Goal: Task Accomplishment & Management: Use online tool/utility

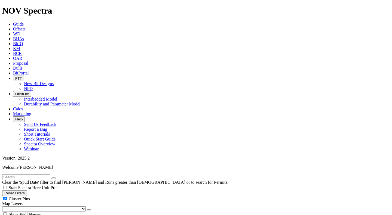
click at [27, 191] on button "Reset Filters" at bounding box center [14, 194] width 25 height 6
radio input "false"
radio input "true"
checkbox input "true"
type input "[DATE]"
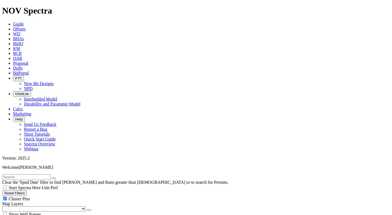
type input "[DATE]"
select select
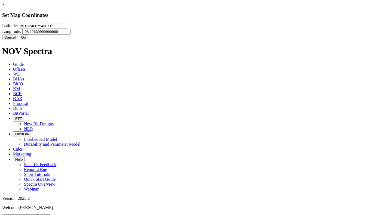
drag, startPoint x: 165, startPoint y: 35, endPoint x: 125, endPoint y: 37, distance: 39.5
click at [67, 29] on input "35.61240675460715" at bounding box center [43, 26] width 48 height 6
type input "32.0506915"
type input "-103.7615186"
click at [28, 40] on button "Go" at bounding box center [23, 38] width 9 height 6
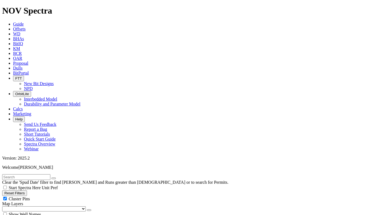
radio input "true"
radio input "false"
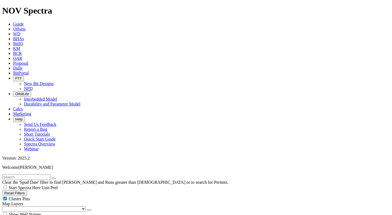
type input "10"
select select "13.5"
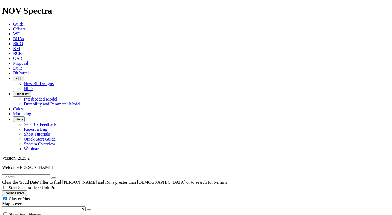
checkbox input "false"
select select "? number:13.5 ?"
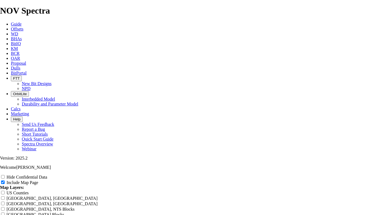
click at [5, 175] on input "Hide Confidential Data" at bounding box center [3, 177] width 4 height 4
checkbox input "true"
drag, startPoint x: 171, startPoint y: 38, endPoint x: 140, endPoint y: 39, distance: 30.8
type input "T Offset Analysis Report"
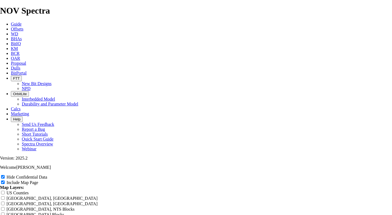
type input "T Offset Analysis Report"
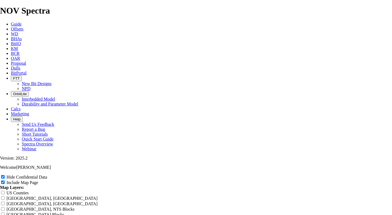
type input "T Offset Analysis Report"
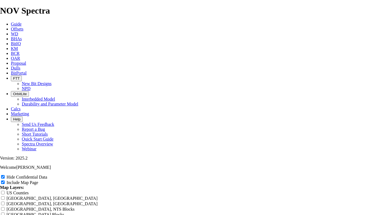
type input "T Offset Analysis Report"
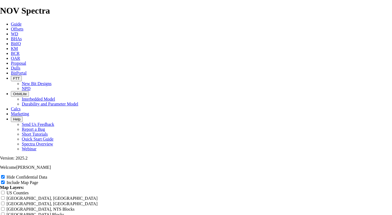
type input "T Offset Analysis Report"
type input "Th Offset Analysis Report"
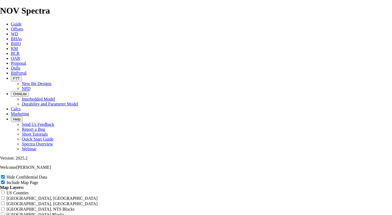
type input "Th Offset Analysis Report"
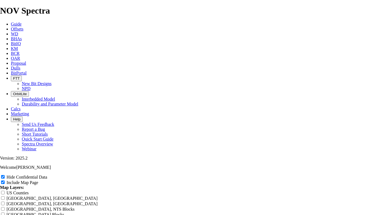
type input "Th Offset Analysis Report"
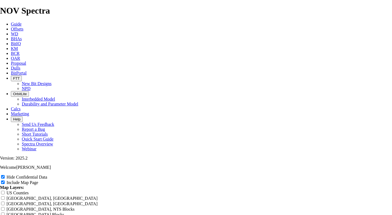
type input "Th Offset Analysis Report"
type input "Tho Offset Analysis Report"
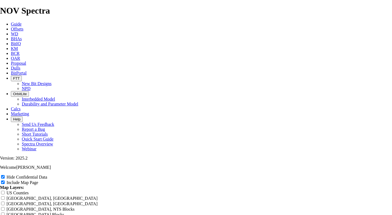
type input "Tho Offset Analysis Report"
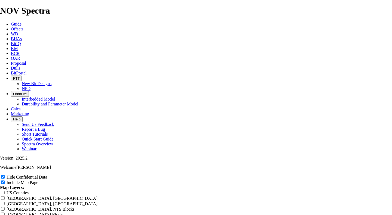
type input "Tho Offset Analysis Report"
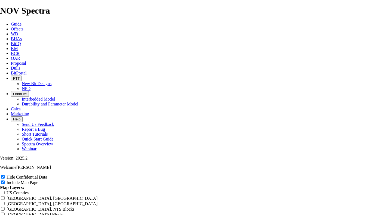
type input "Tho Offset Analysis Report"
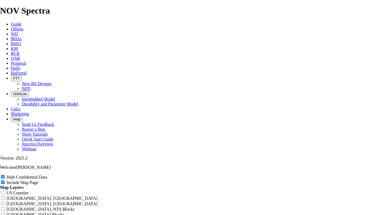
type input "Thor Offset Analysis Report"
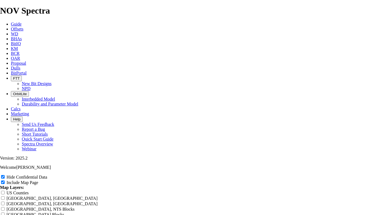
type input "Thor Offset Analysis Report"
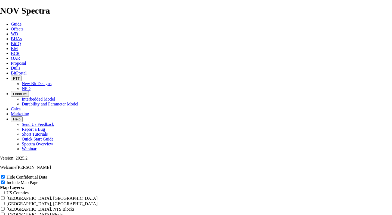
type input "Thor Offset Analysis Report"
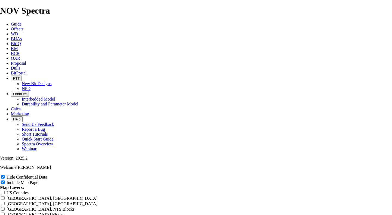
type input "Thor Offset Analysis Report"
type input "Thoro Offset Analysis Report"
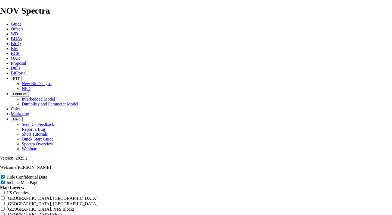
type input "Thoro Offset Analysis Report"
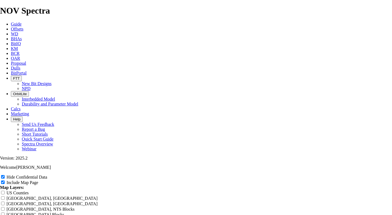
type input "Thoro Offset Analysis Report"
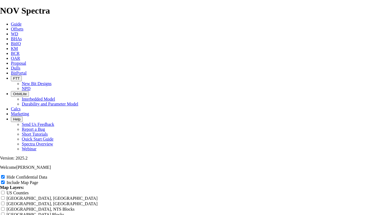
type input "Thoro Offset Analysis Report"
type input "Thorou Offset Analysis Report"
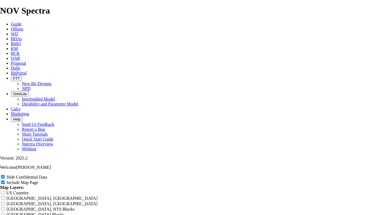
type input "Thorou Offset Analysis Report"
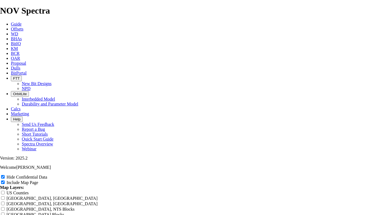
type input "Thorou Offset Analysis Report"
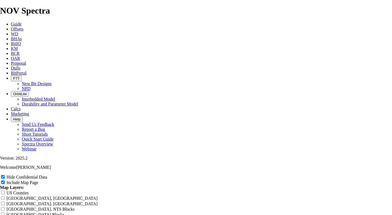
type input "Thorou Offset Analysis Report"
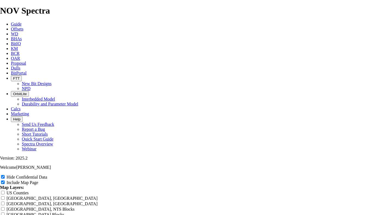
type input "Thorou Offset Analysis Report"
type input "Thoroug Offset Analysis Report"
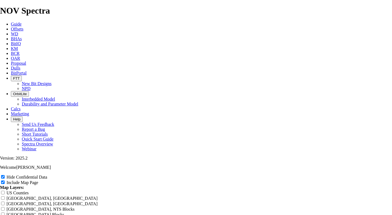
type input "Thoroug Offset Analysis Report"
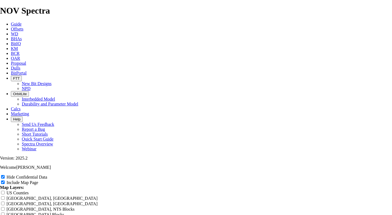
type input "Thoroug Offset Analysis Report"
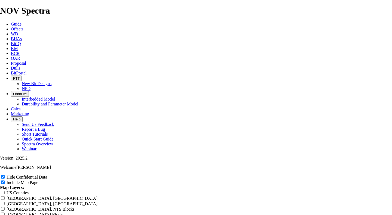
type input "Thoroug Offset Analysis Report"
type input "Thorough Offset Analysis Report"
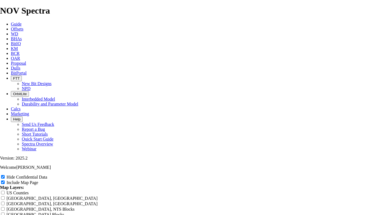
type input "Thorough Offset Analysis Report"
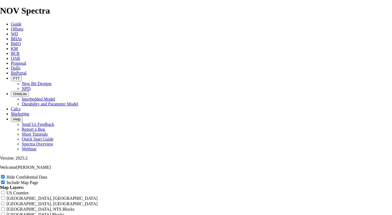
type input "Thorough Offset Analysis Report"
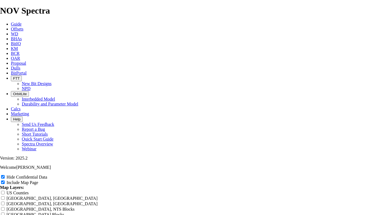
type input "Thorough Offset Analysis Report"
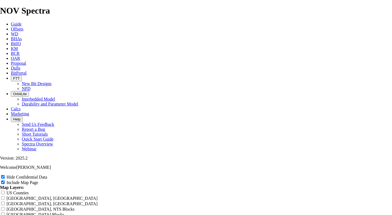
type input "Thoroughb Offset Analysis Report"
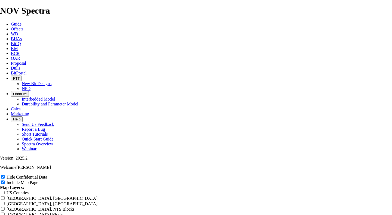
type input "Thoroughb Offset Analysis Report"
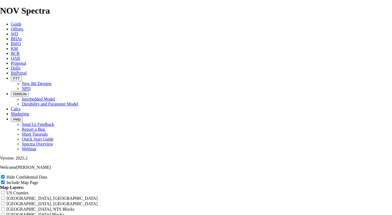
type input "Thoroughb Offset Analysis Report"
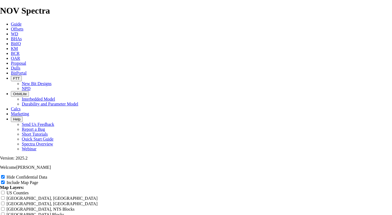
type input "Thoroughb Offset Analysis Report"
type input "Thoroughbr Offset Analysis Report"
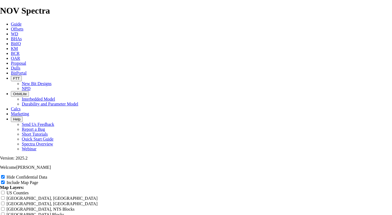
type input "Thoroughbr Offset Analysis Report"
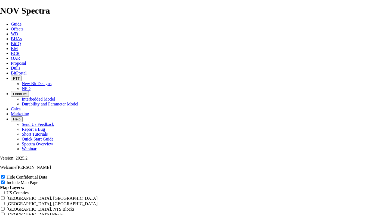
type input "Thoroughbr Offset Analysis Report"
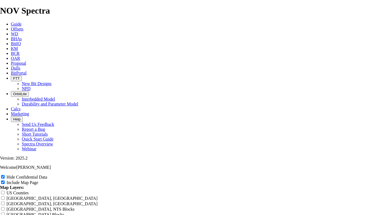
type input "Thoroughbr Offset Analysis Report"
type input "Thoroughbre Offset Analysis Report"
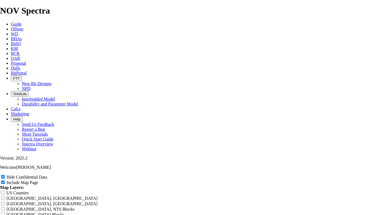
type input "Thoroughbre Offset Analysis Report"
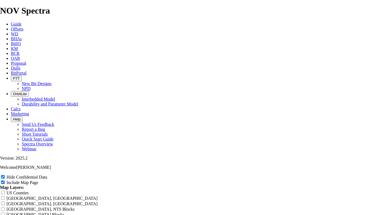
type input "Thoroughbre Offset Analysis Report"
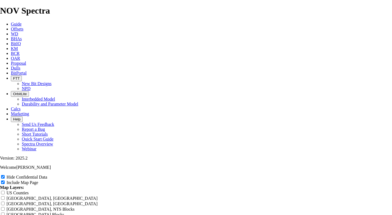
type input "Thoroughbre Offset Analysis Report"
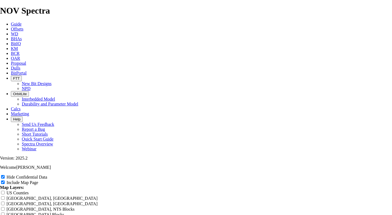
scroll to position [0, 0]
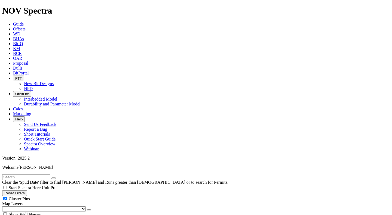
drag, startPoint x: 26, startPoint y: 103, endPoint x: 78, endPoint y: 108, distance: 52.2
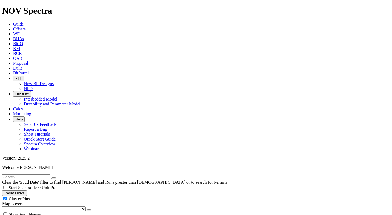
scroll to position [300, 0]
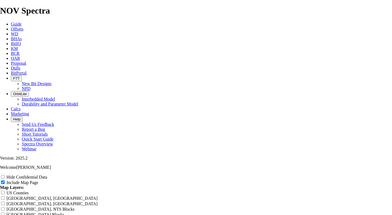
scroll to position [654, 0]
drag, startPoint x: 147, startPoint y: 66, endPoint x: 170, endPoint y: 68, distance: 23.2
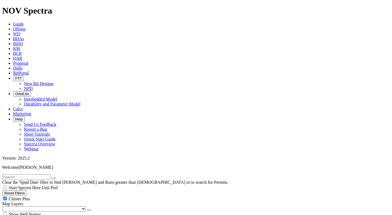
drag, startPoint x: 27, startPoint y: 103, endPoint x: 82, endPoint y: 107, distance: 55.4
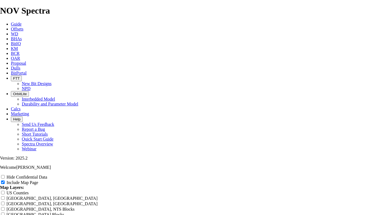
scroll to position [381, 0]
radio input "true"
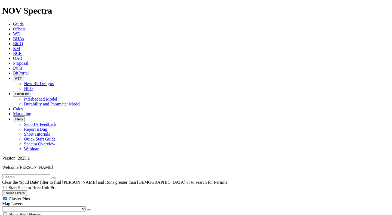
drag, startPoint x: 28, startPoint y: 103, endPoint x: 69, endPoint y: 107, distance: 41.6
type input "10"
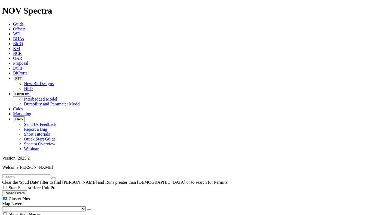
scroll to position [1002, 0]
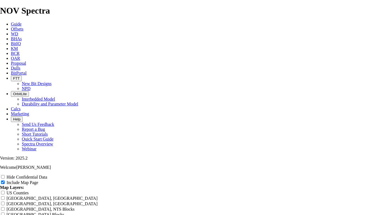
scroll to position [681, 0]
radio input "true"
drag, startPoint x: 147, startPoint y: 66, endPoint x: 313, endPoint y: 80, distance: 166.7
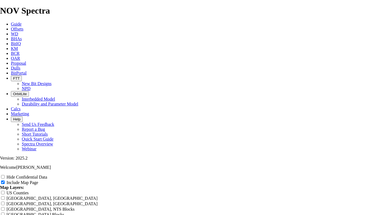
paste input "Thoroughbred - Unit 408 -"
type input "Thoroughbred - Unit 408 - Offset Analysis Report"
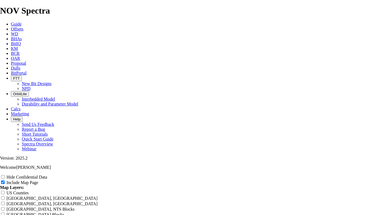
type input "Thoroughbred - Unit 408 - Offset Analysis Report"
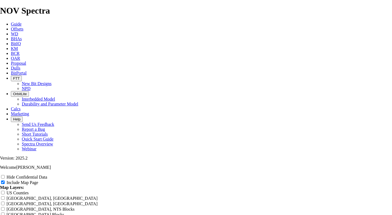
click at [5, 175] on input "Hide Confidential Data" at bounding box center [3, 177] width 4 height 4
checkbox input "true"
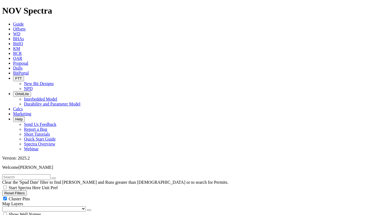
type input "10"
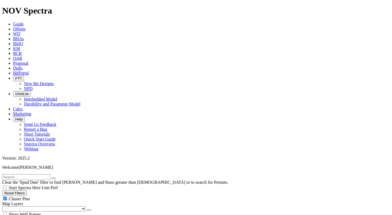
select select
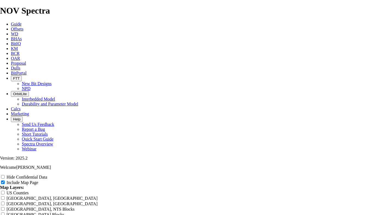
click at [5, 175] on input "Hide Confidential Data" at bounding box center [3, 177] width 4 height 4
checkbox input "true"
drag, startPoint x: 147, startPoint y: 38, endPoint x: 291, endPoint y: 36, distance: 144.4
paste input "Thoroughbred - Unit 408 -"
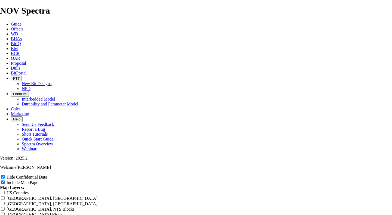
type input "Thoroughbred - Unit 408 - Offset Analysis Report"
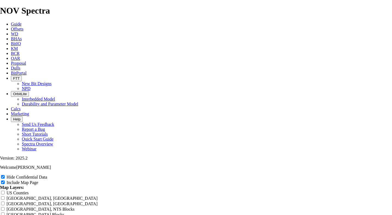
type input "Thoroughbred - Unit 408 - Offset Analysis Report"
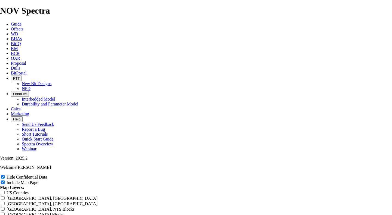
type input "Thoroughbred - Unit 408 - Offset Analysis Report"
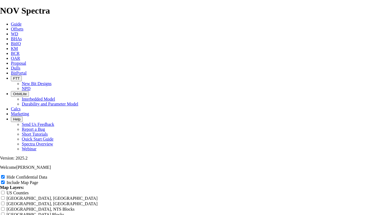
type input "Thoroughbred - Unit 408 - Offset Analysis Report"
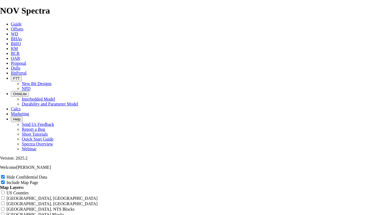
scroll to position [0, 0]
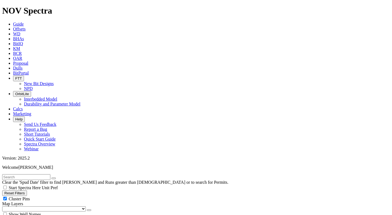
type input "10"
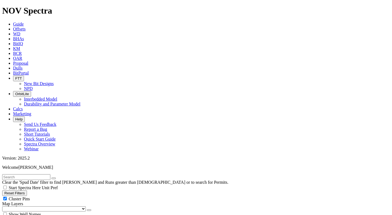
select select
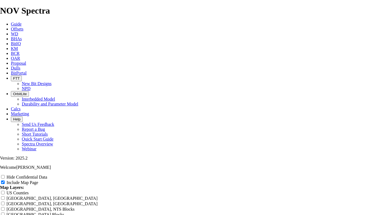
scroll to position [681, 0]
radio input "true"
drag, startPoint x: 150, startPoint y: 30, endPoint x: 315, endPoint y: 45, distance: 166.0
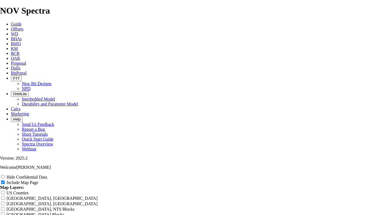
type input "U"
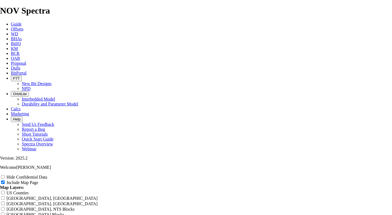
type input "U"
paste input "Thoroughbred - Unit 408 - Offset Analysis Report"
type input "UThoroughbred - Unit 408 - Offset Analysis Report"
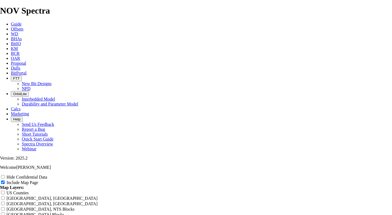
type input "UThoroughbred - Unit 408 - Offset Analysis Report"
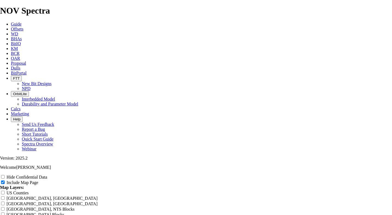
type input "UThoroughbred - Unit 408 - Offset Analysis Report"
type input "Thoroughbred - Unit 408 - Offset Analysis Report"
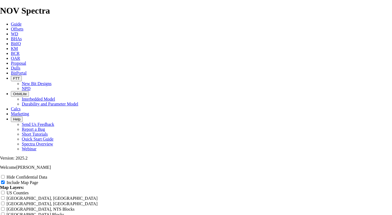
type input "Thoroughbred - Unit 408 - Offset Analysis Report"
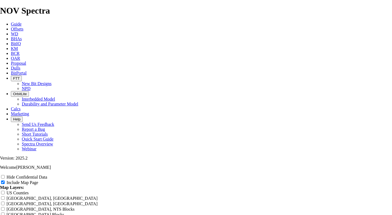
type input "Thoroughbred - Unit 408 - Offset Analysis Report"
